Goal: Task Accomplishment & Management: Use online tool/utility

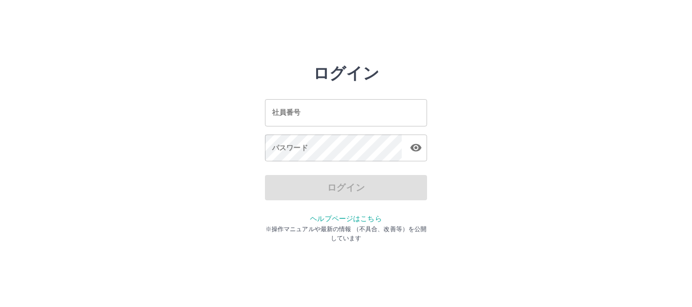
click at [408, 117] on input "社員番号" at bounding box center [346, 112] width 162 height 27
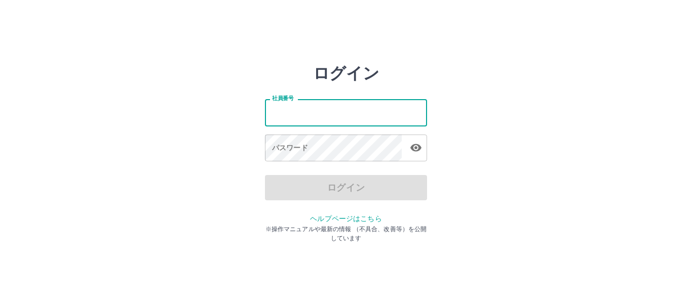
type input "*******"
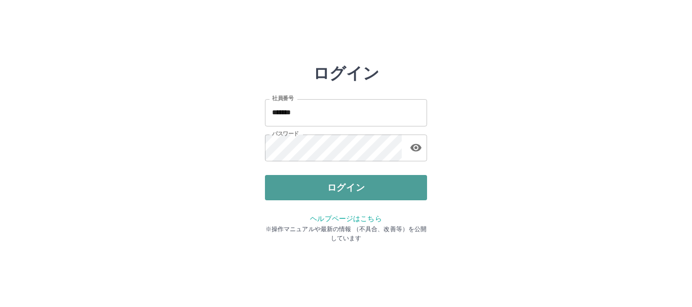
click at [391, 195] on button "ログイン" at bounding box center [346, 187] width 162 height 25
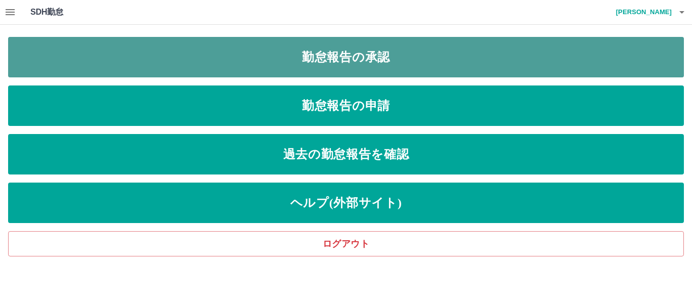
click at [325, 65] on link "勤怠報告の承認" at bounding box center [346, 57] width 676 height 41
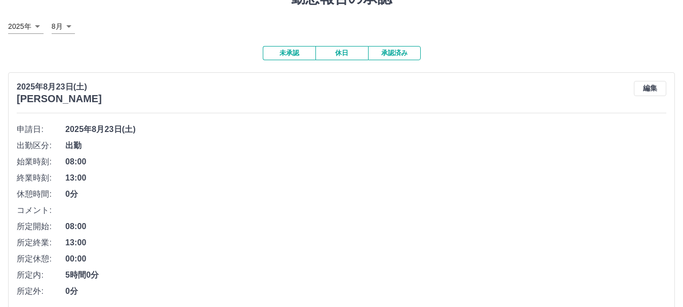
scroll to position [95, 0]
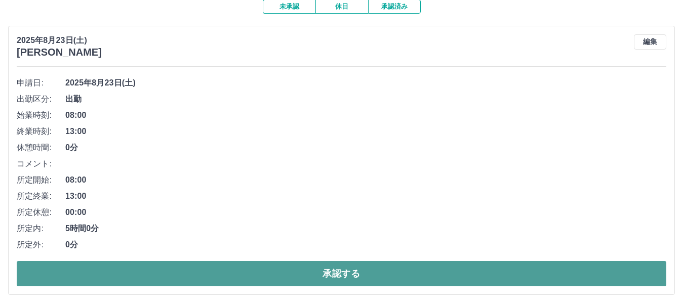
click at [263, 270] on button "承認する" at bounding box center [342, 273] width 650 height 25
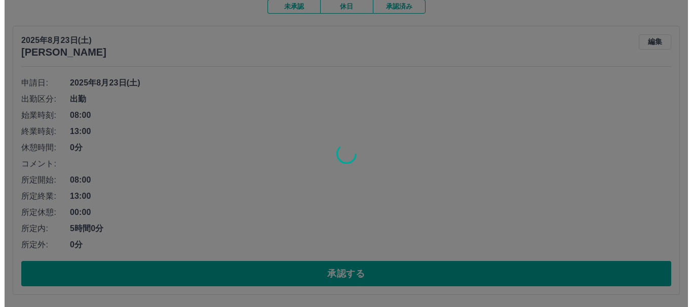
scroll to position [0, 0]
